Goal: Transaction & Acquisition: Purchase product/service

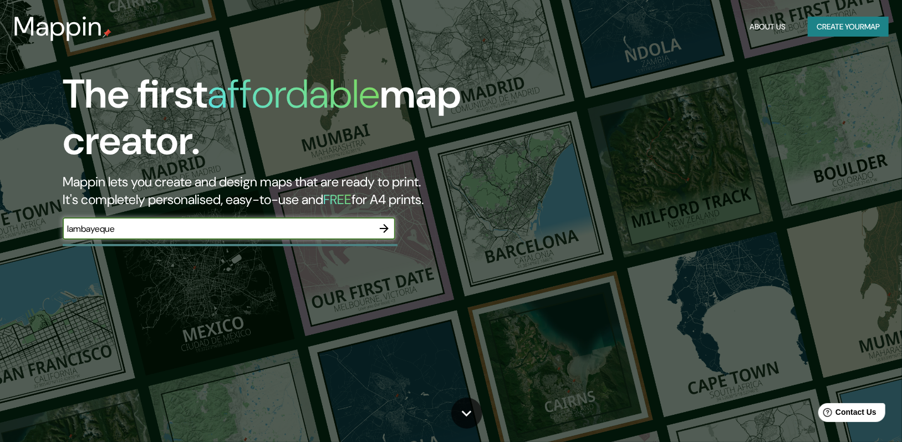
type input "lambayeque"
click at [380, 228] on icon "button" at bounding box center [384, 228] width 9 height 9
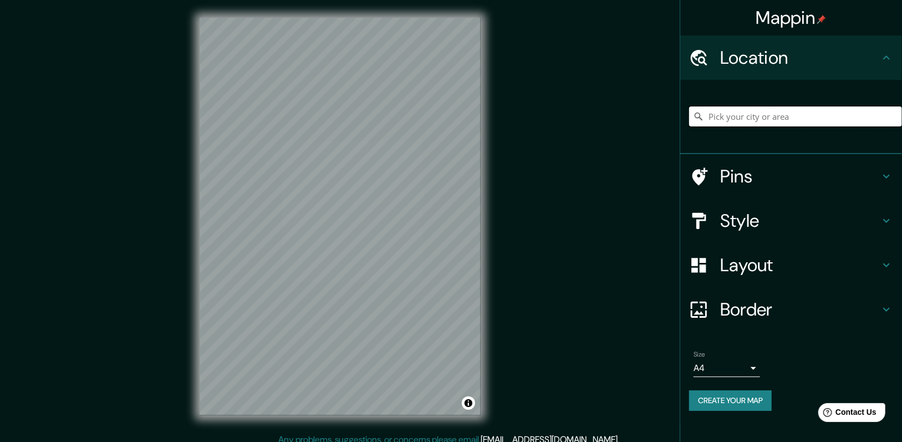
click at [742, 114] on input "Pick your city or area" at bounding box center [795, 116] width 213 height 20
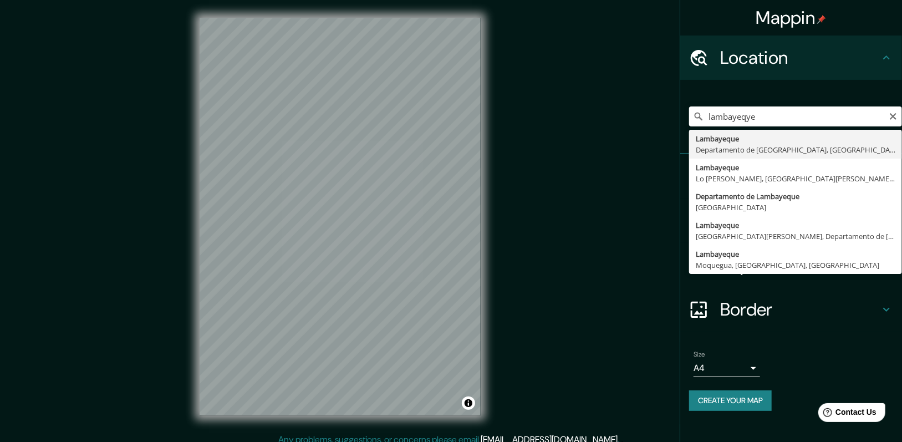
type input "Lambayeque, Departamento de [GEOGRAPHIC_DATA], [GEOGRAPHIC_DATA]"
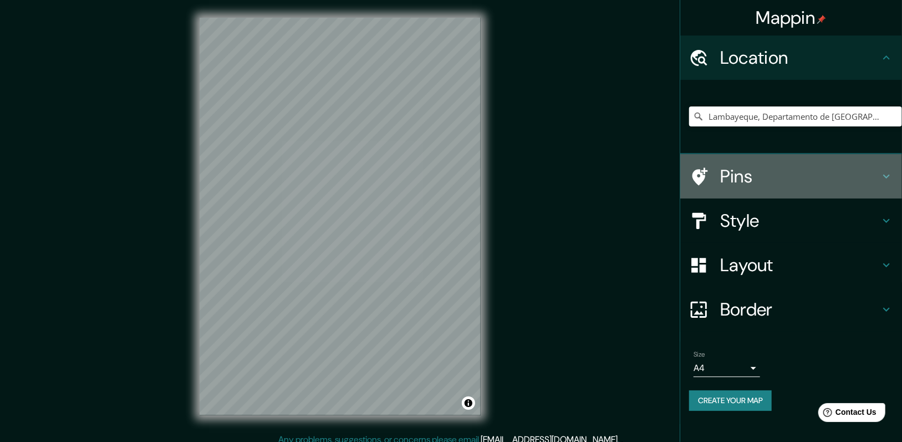
click at [732, 177] on h4 "Pins" at bounding box center [800, 176] width 160 height 22
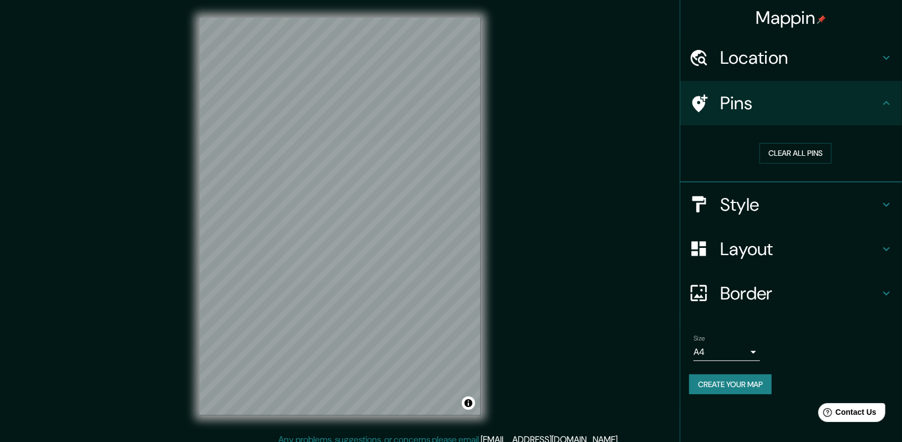
click at [749, 219] on div "Style" at bounding box center [792, 204] width 222 height 44
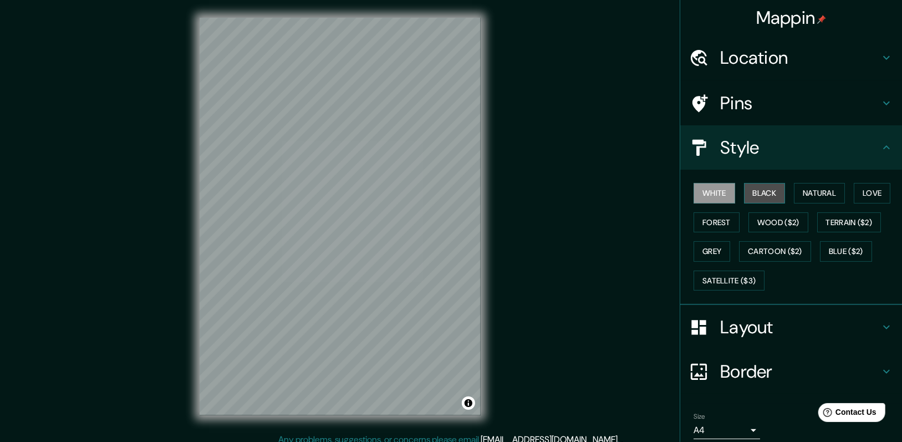
click at [756, 192] on button "Black" at bounding box center [765, 193] width 42 height 21
click at [800, 193] on button "Natural" at bounding box center [819, 193] width 51 height 21
click at [858, 190] on button "Love" at bounding box center [872, 193] width 37 height 21
click at [714, 212] on button "Forest" at bounding box center [717, 222] width 46 height 21
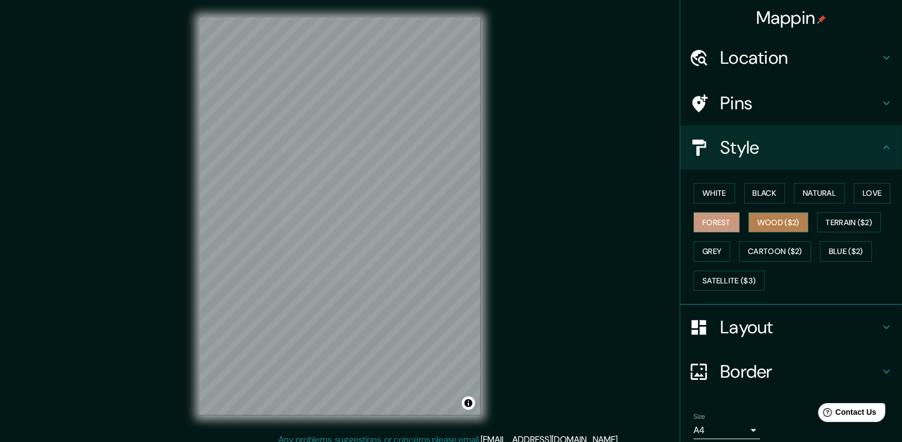
click at [768, 222] on button "Wood ($2)" at bounding box center [779, 222] width 60 height 21
click at [822, 219] on button "Terrain ($2)" at bounding box center [849, 222] width 64 height 21
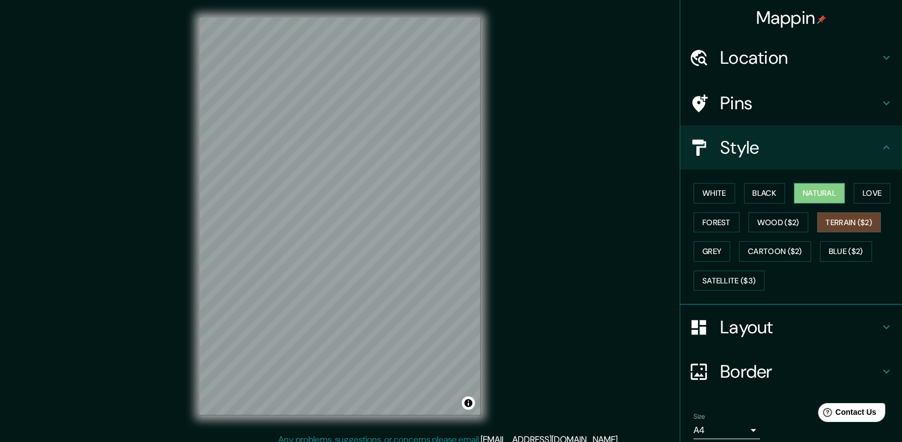
click at [809, 190] on button "Natural" at bounding box center [819, 193] width 51 height 21
click at [710, 251] on button "Grey" at bounding box center [712, 251] width 37 height 21
click at [819, 191] on button "Natural" at bounding box center [819, 193] width 51 height 21
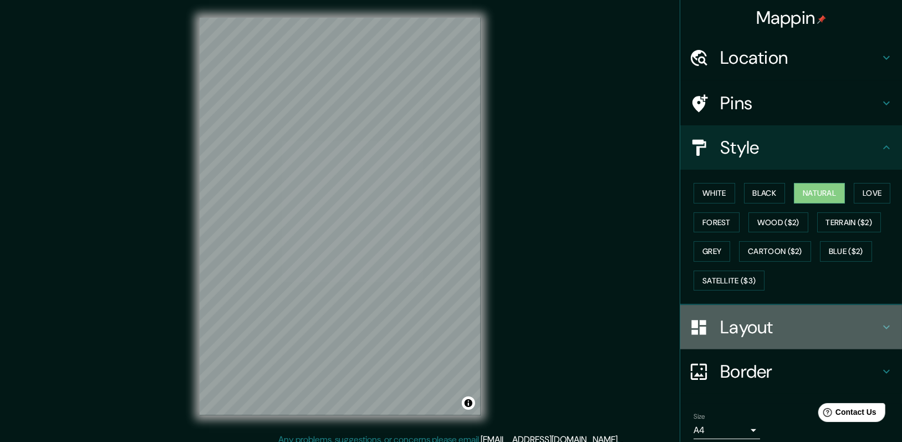
click at [732, 336] on h4 "Layout" at bounding box center [800, 327] width 160 height 22
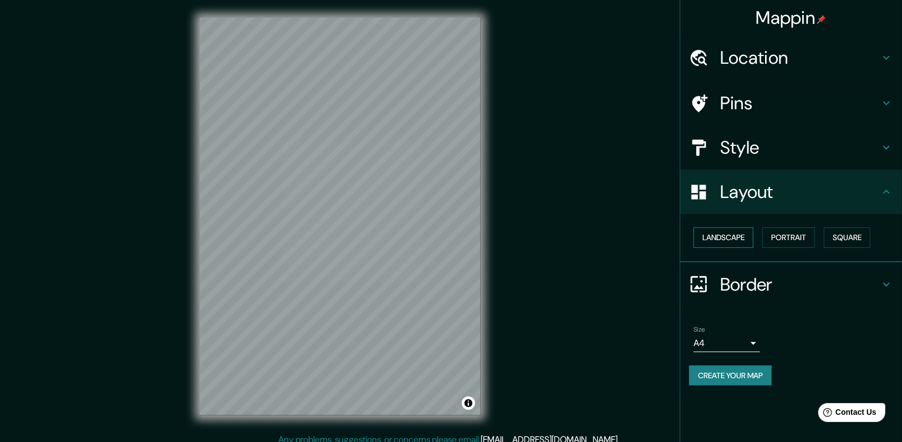
click at [736, 239] on button "Landscape" at bounding box center [724, 237] width 60 height 21
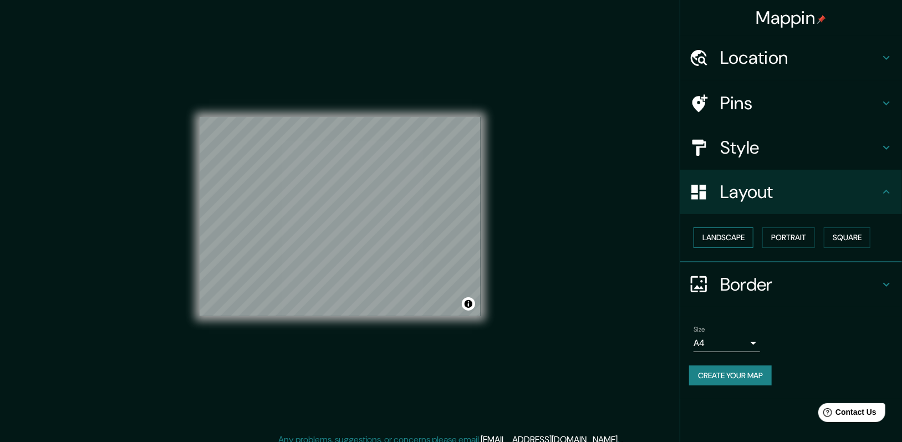
click at [739, 235] on button "Landscape" at bounding box center [724, 237] width 60 height 21
click at [784, 226] on div "Landscape [GEOGRAPHIC_DATA]" at bounding box center [795, 237] width 213 height 29
click at [783, 231] on button "Portrait" at bounding box center [789, 237] width 53 height 21
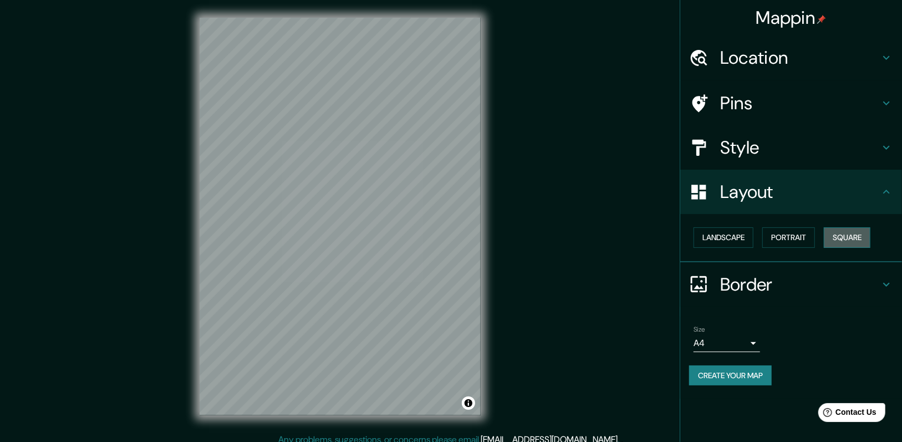
click at [839, 232] on button "Square" at bounding box center [847, 237] width 47 height 21
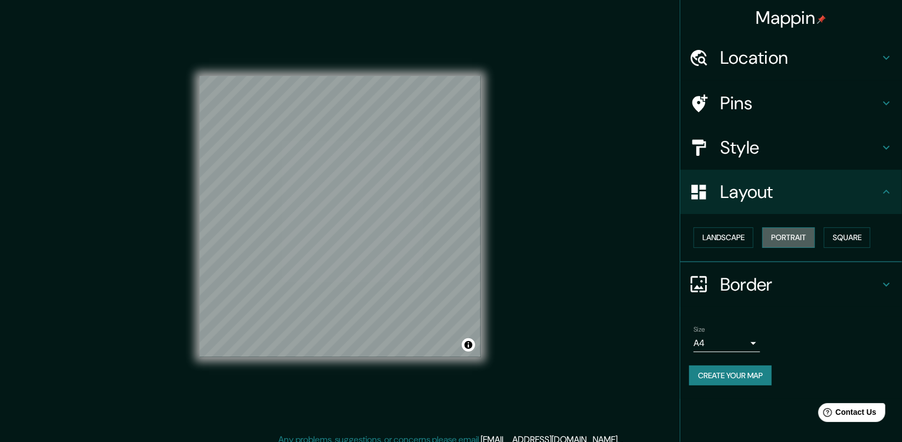
click at [796, 230] on button "Portrait" at bounding box center [789, 237] width 53 height 21
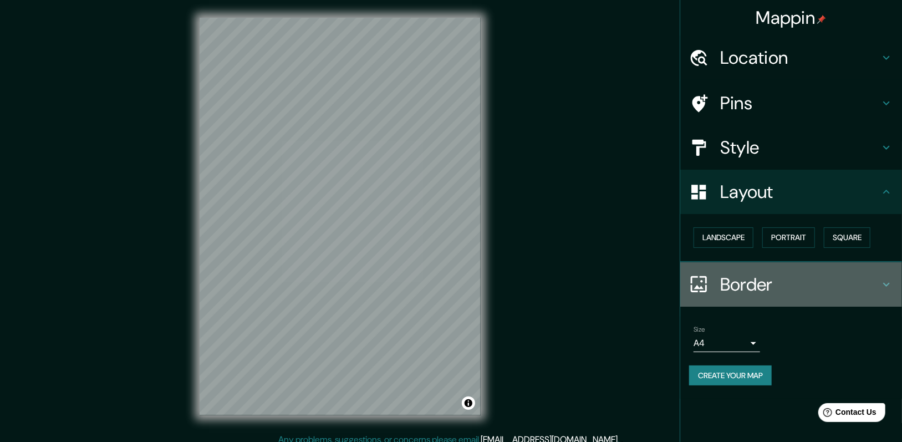
click at [694, 279] on icon at bounding box center [698, 284] width 19 height 19
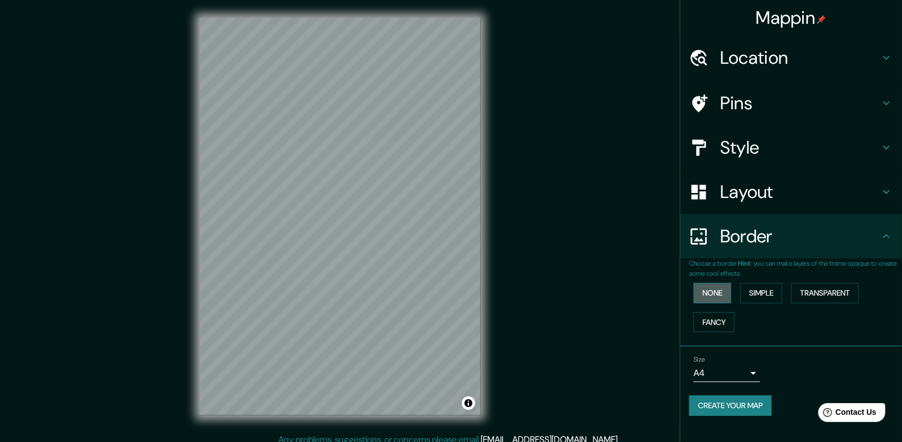
click at [713, 292] on button "None" at bounding box center [713, 293] width 38 height 21
click at [753, 292] on button "Simple" at bounding box center [761, 293] width 42 height 21
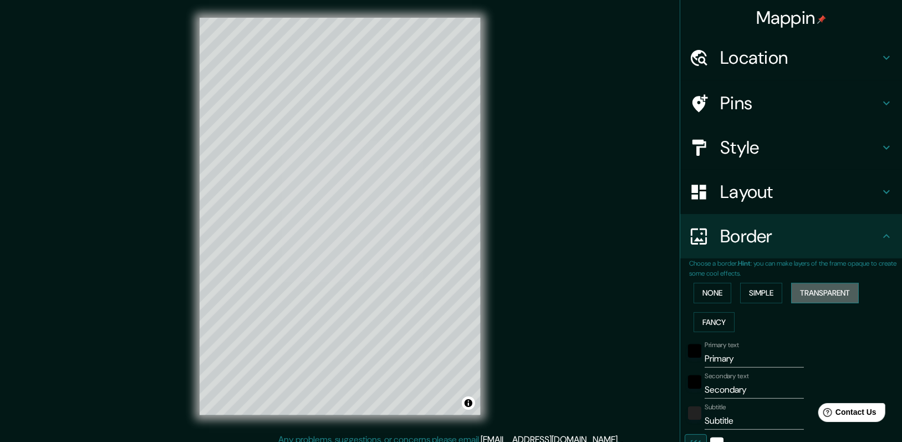
click at [795, 291] on button "Transparent" at bounding box center [825, 293] width 68 height 21
click at [689, 310] on div "None Simple Transparent Fancy" at bounding box center [795, 307] width 213 height 58
click at [694, 317] on button "Fancy" at bounding box center [714, 322] width 41 height 21
click at [705, 298] on button "None" at bounding box center [713, 293] width 38 height 21
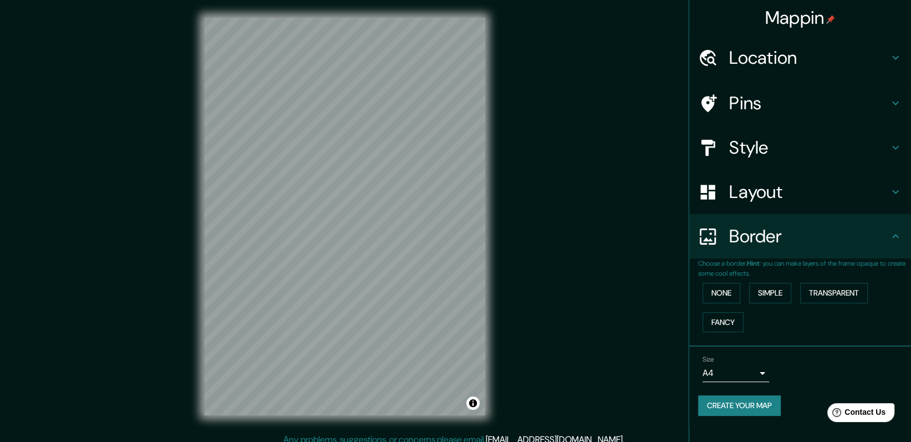
click at [754, 374] on body "Mappin Location [GEOGRAPHIC_DATA], [GEOGRAPHIC_DATA], [GEOGRAPHIC_DATA] Pins St…" at bounding box center [455, 221] width 911 height 442
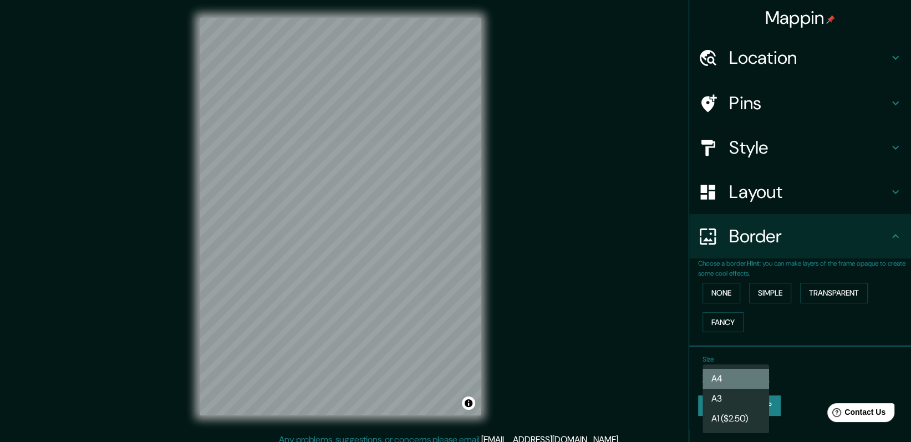
click at [754, 373] on li "A4" at bounding box center [736, 379] width 67 height 20
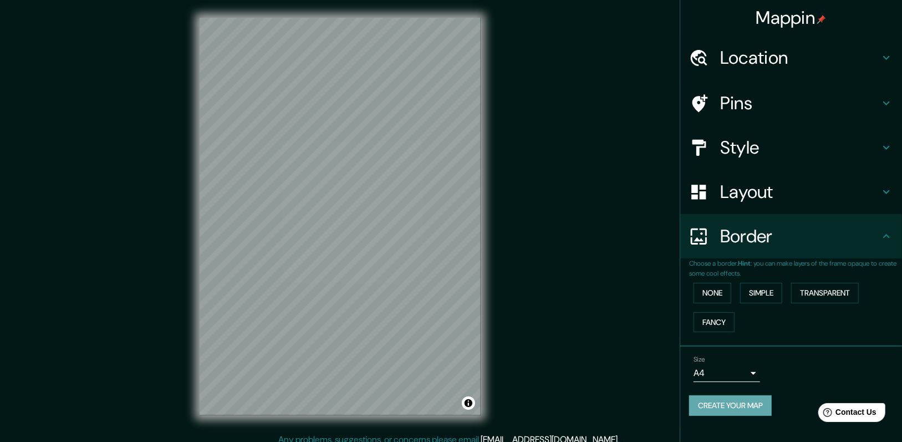
click at [767, 405] on button "Create your map" at bounding box center [730, 405] width 83 height 21
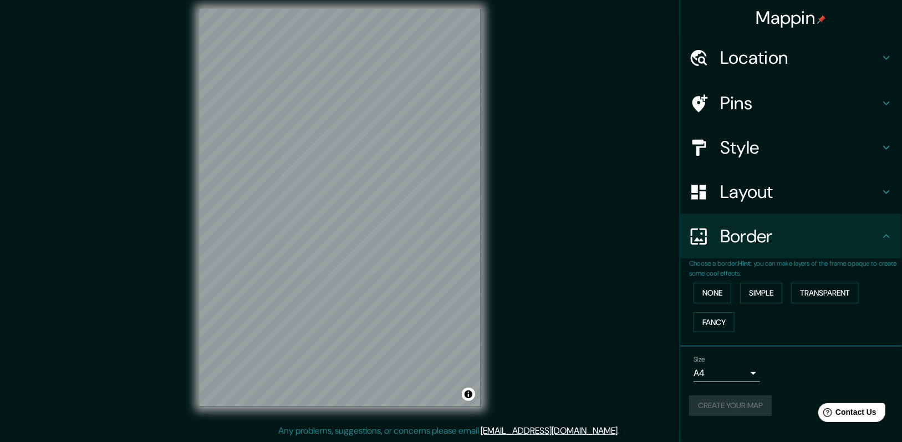
click at [723, 407] on div "Create your map" at bounding box center [791, 405] width 204 height 21
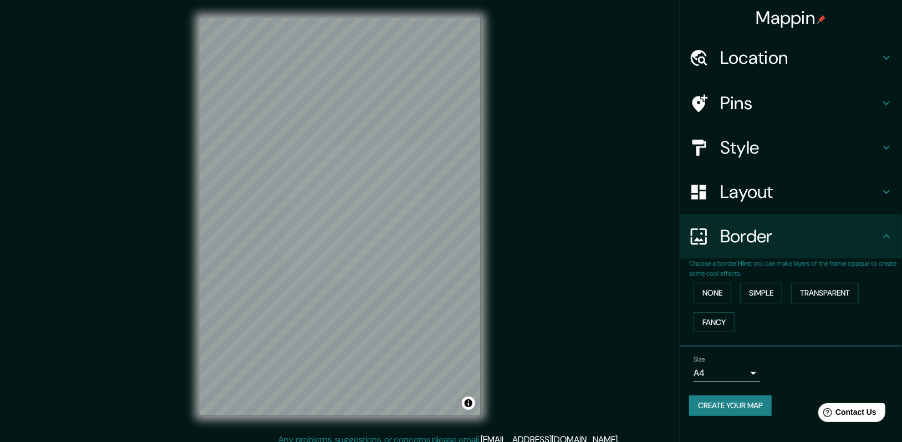
click at [759, 103] on h4 "Pins" at bounding box center [800, 103] width 160 height 22
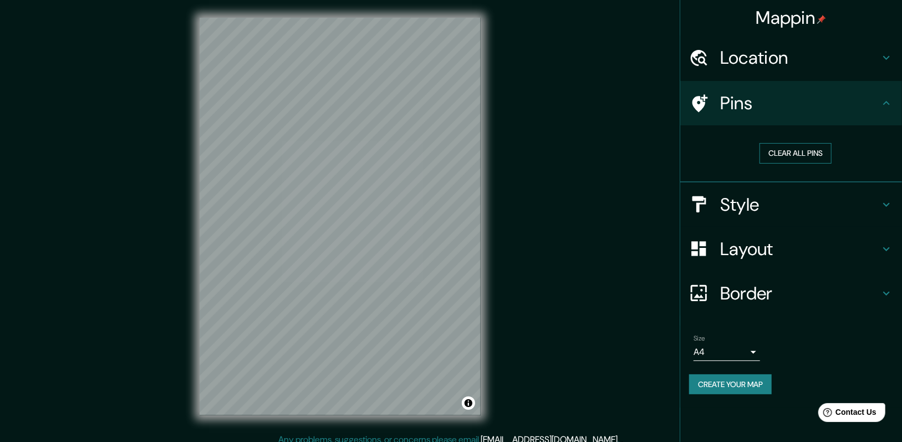
click at [774, 157] on button "Clear all pins" at bounding box center [796, 153] width 72 height 21
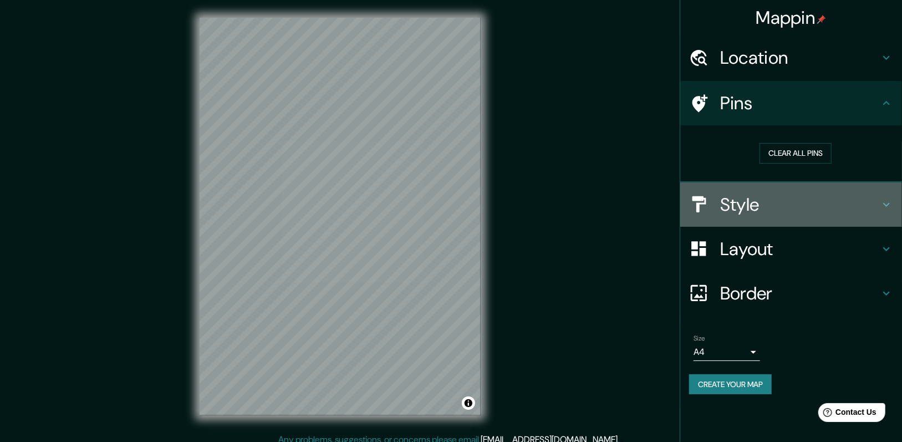
click at [736, 198] on h4 "Style" at bounding box center [800, 205] width 160 height 22
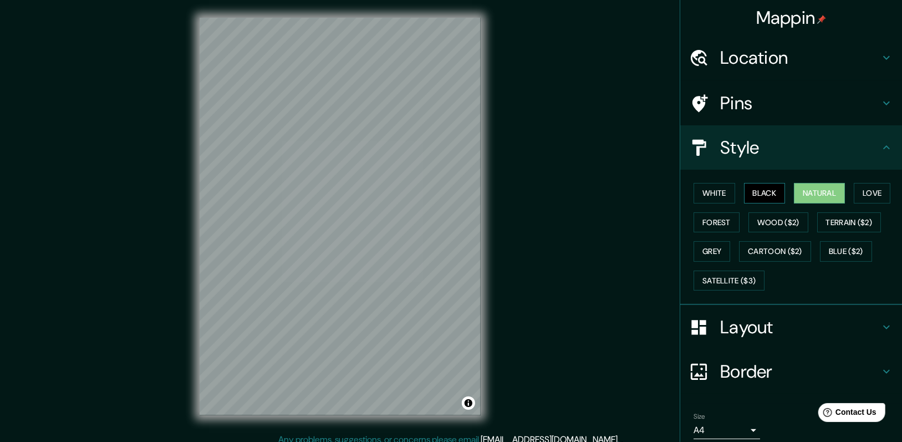
click at [760, 193] on button "Black" at bounding box center [765, 193] width 42 height 21
click at [718, 189] on button "White" at bounding box center [715, 193] width 42 height 21
click at [825, 193] on button "Natural" at bounding box center [819, 193] width 51 height 21
click at [628, 207] on div "Mappin Location [GEOGRAPHIC_DATA], [GEOGRAPHIC_DATA], [GEOGRAPHIC_DATA] Pins St…" at bounding box center [451, 225] width 902 height 451
